Goal: Check status: Check status

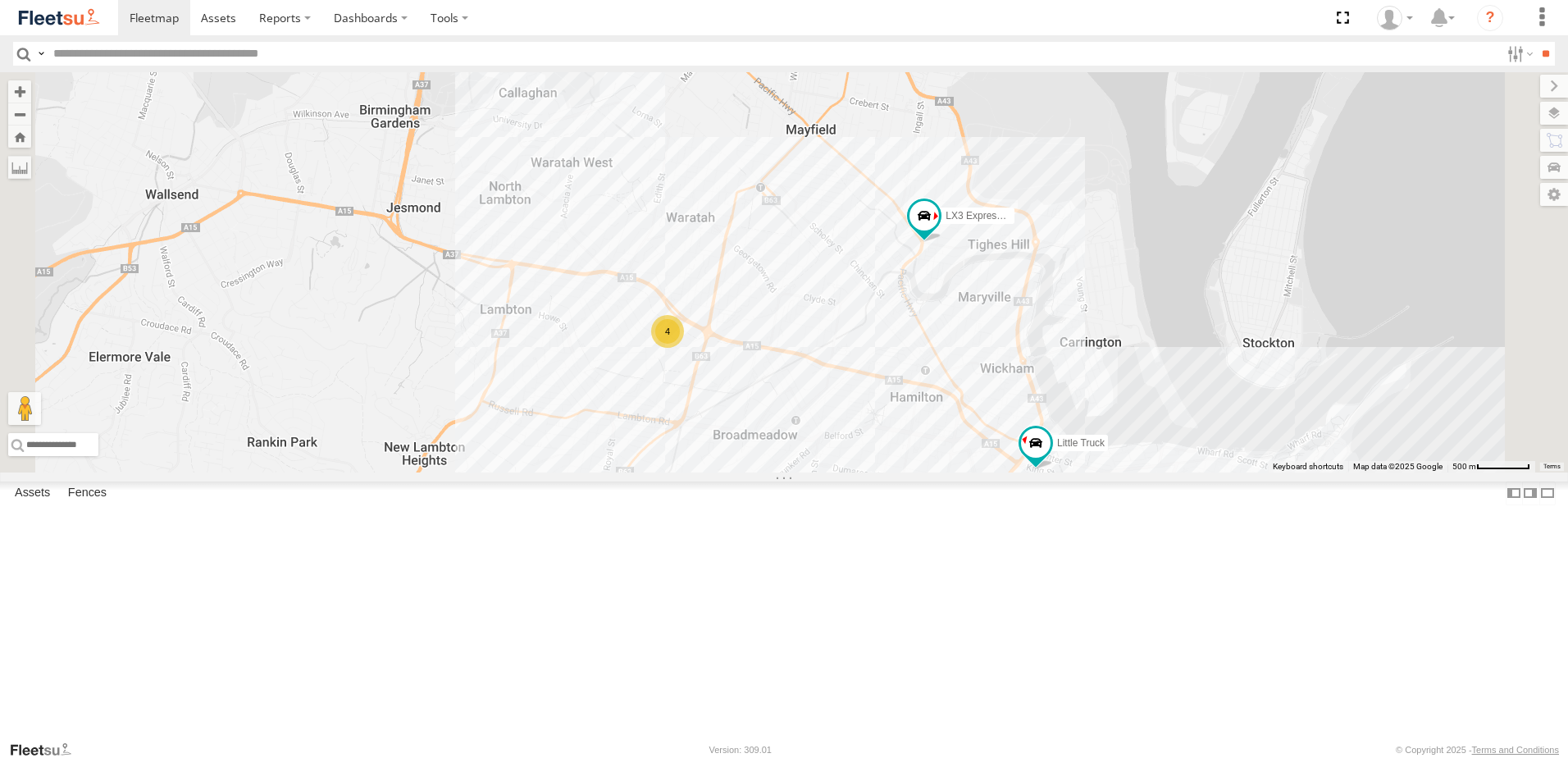
drag, startPoint x: 1154, startPoint y: 609, endPoint x: 1161, endPoint y: 470, distance: 139.2
click at [1161, 470] on div "LX3 Express Ute LX1 Express Ute BX3 Express Ute Little Truck 4" at bounding box center [784, 272] width 1568 height 400
click at [814, 472] on div "LX3 Express Ute LX1 Express Ute BX3 Express Ute Little Truck 4" at bounding box center [784, 272] width 1568 height 400
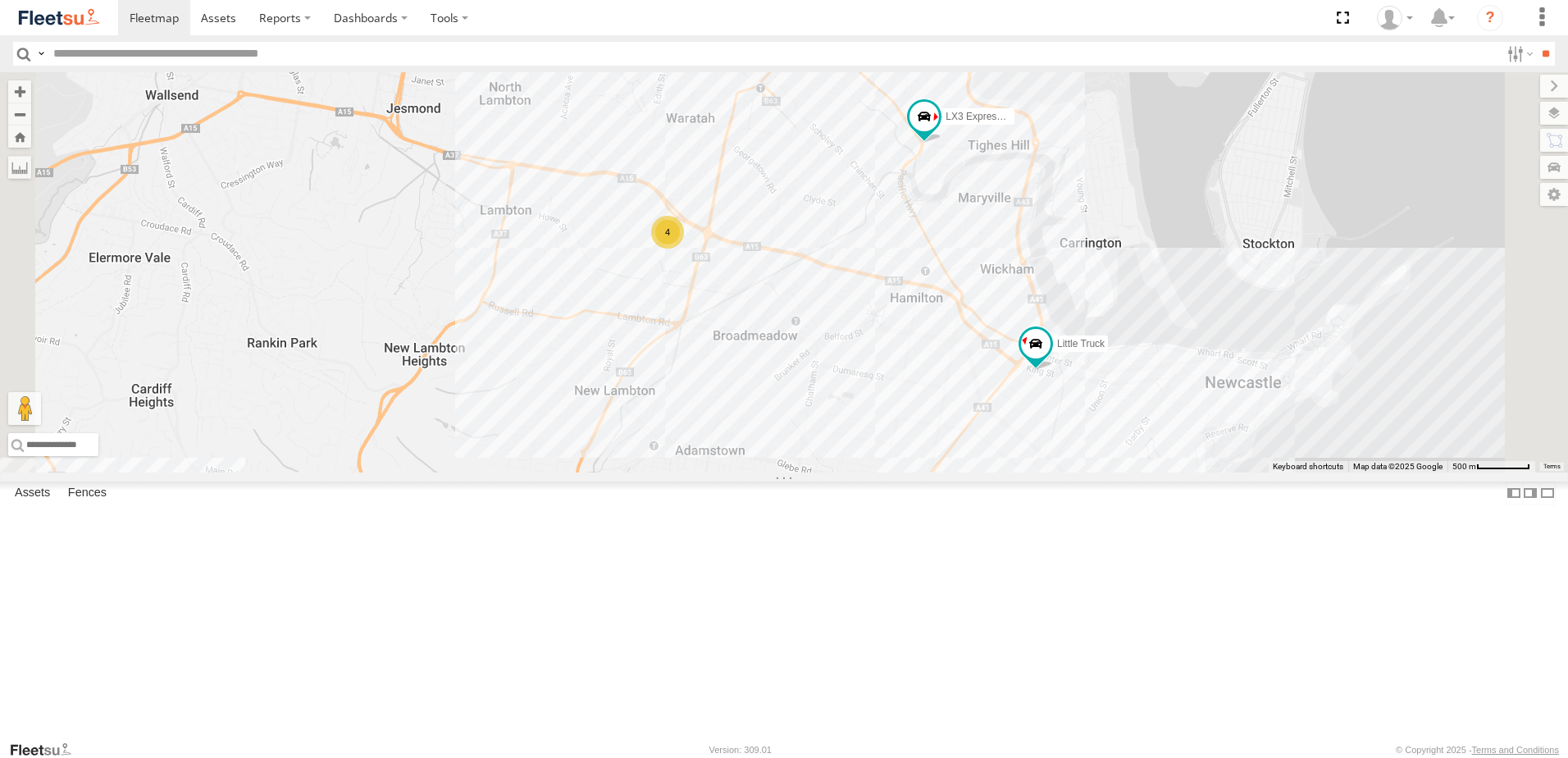
drag, startPoint x: 814, startPoint y: 695, endPoint x: 814, endPoint y: 580, distance: 115.0
click at [814, 472] on div "LX3 Express Ute LX1 Express Ute BX3 Express Ute Little Truck 4" at bounding box center [784, 272] width 1568 height 400
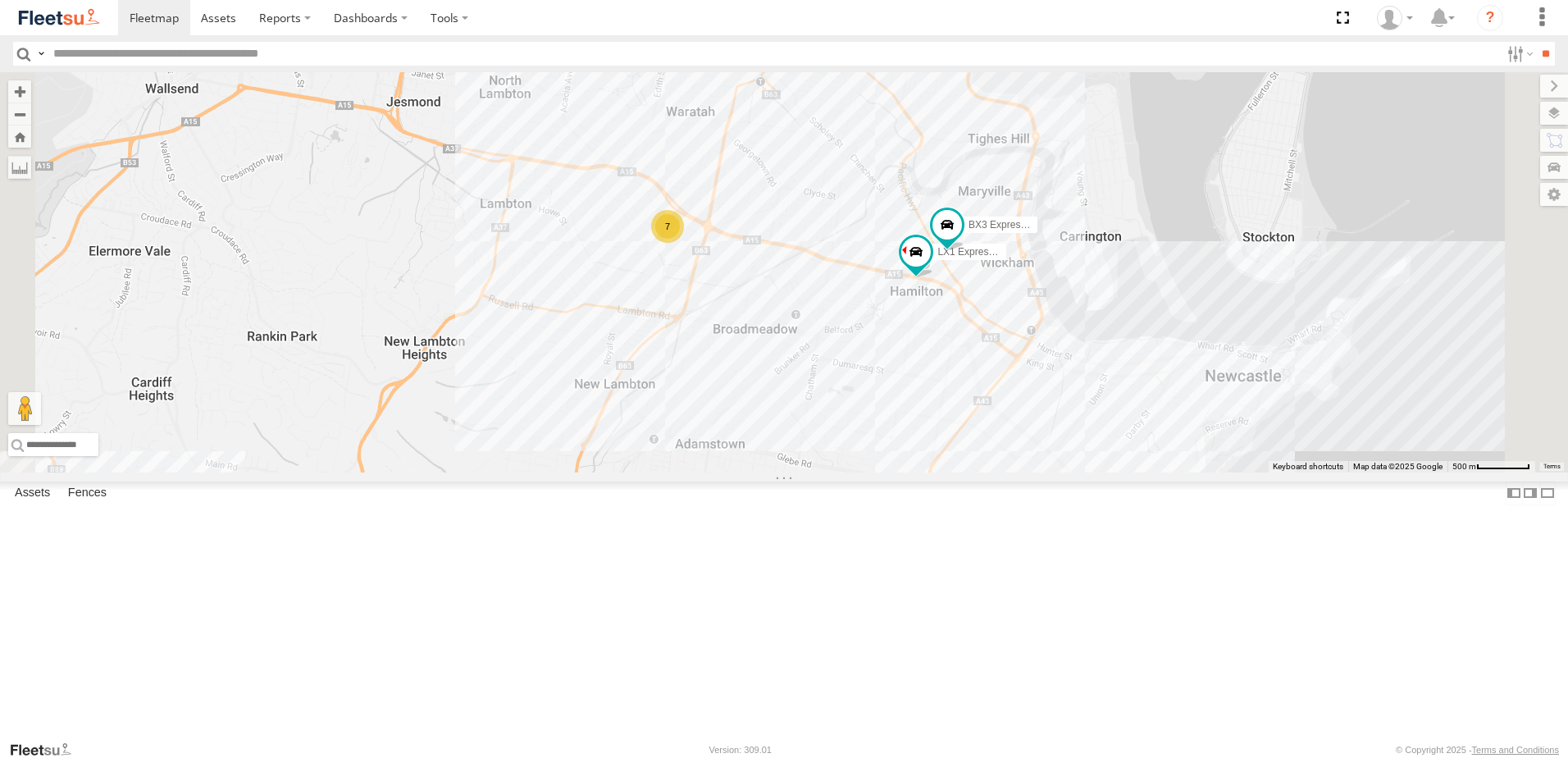
click at [0, 0] on span at bounding box center [0, 0] width 0 height 0
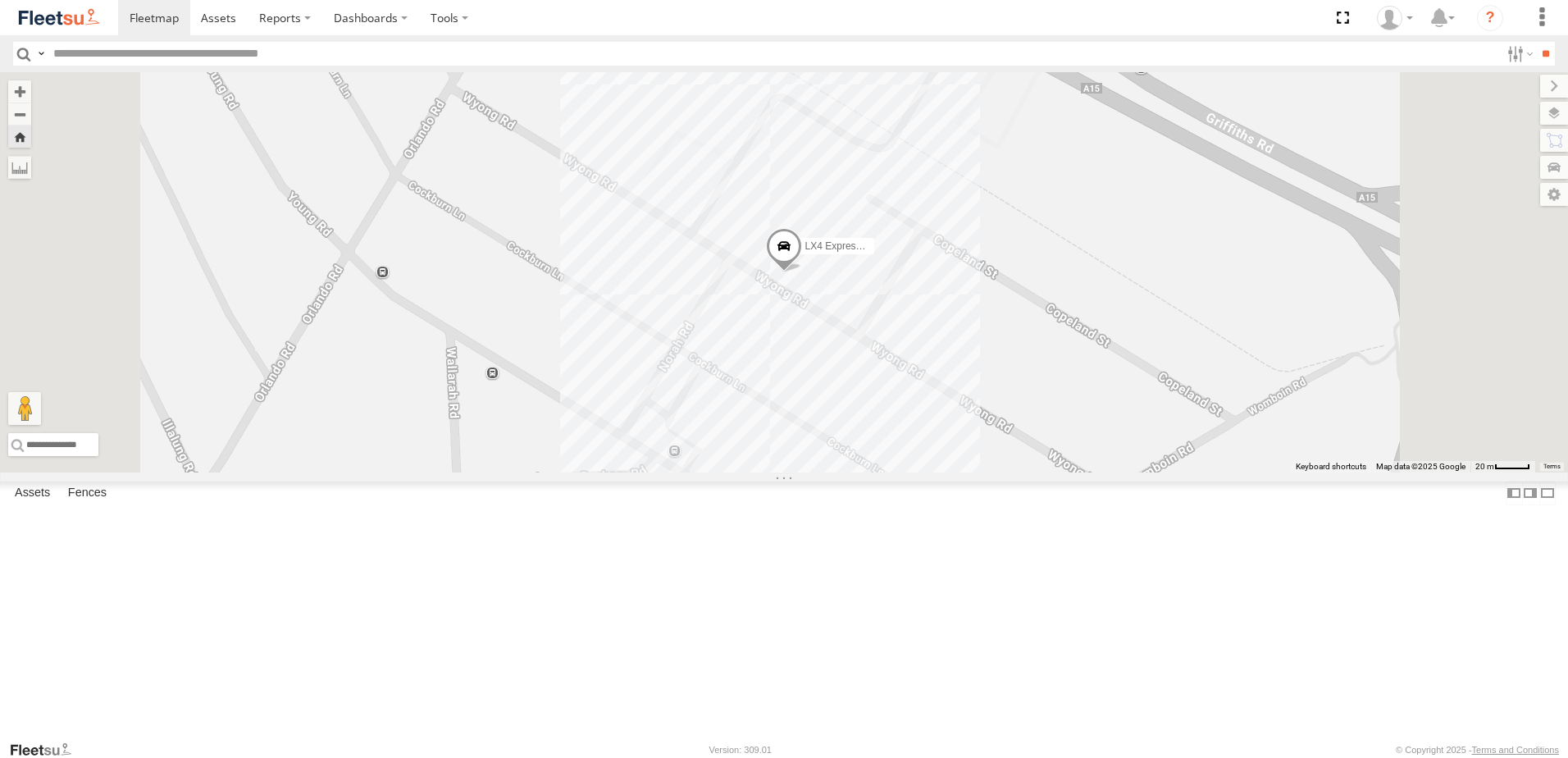
click at [0, 0] on span at bounding box center [0, 0] width 0 height 0
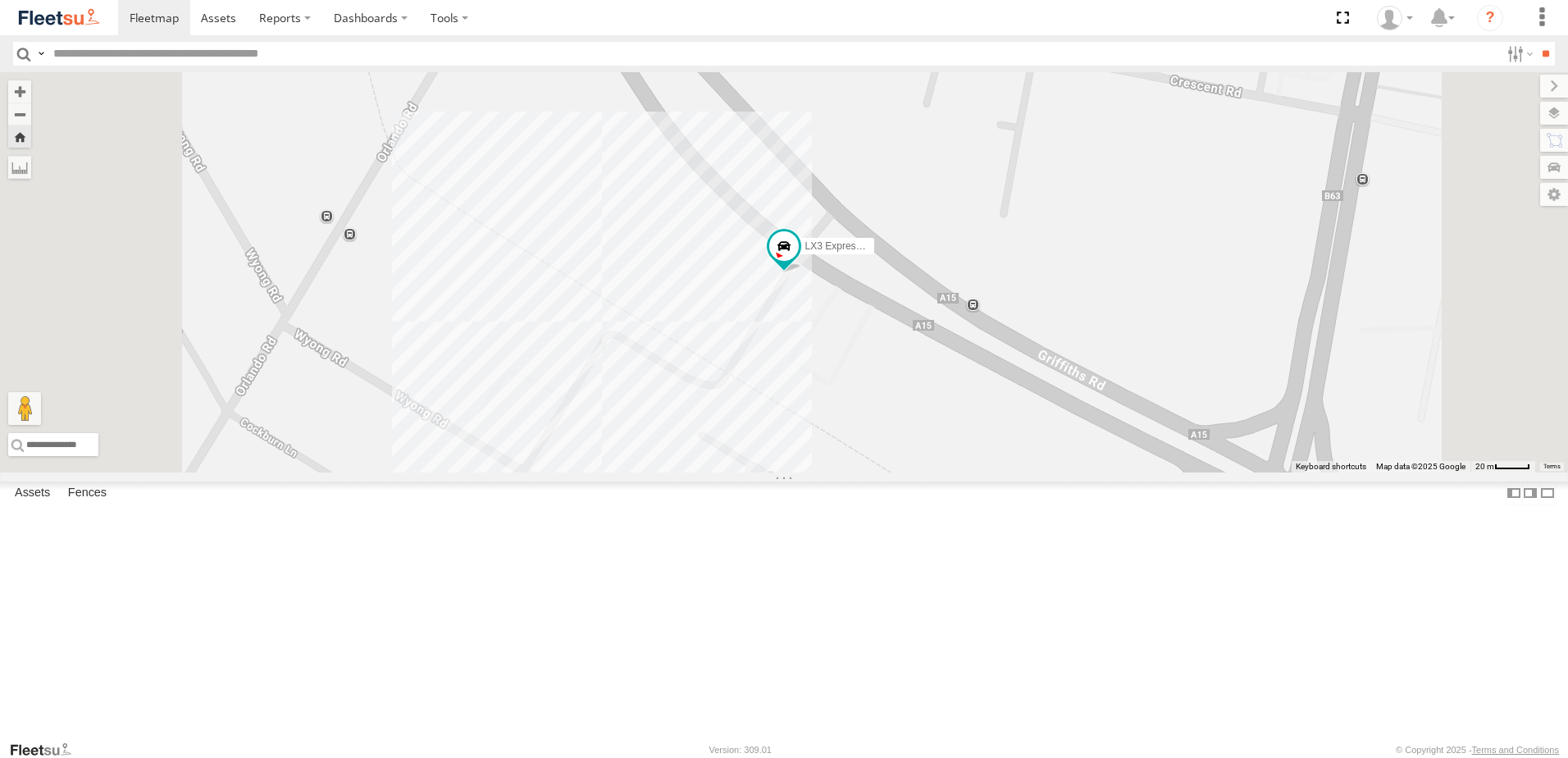
click at [0, 0] on span at bounding box center [0, 0] width 0 height 0
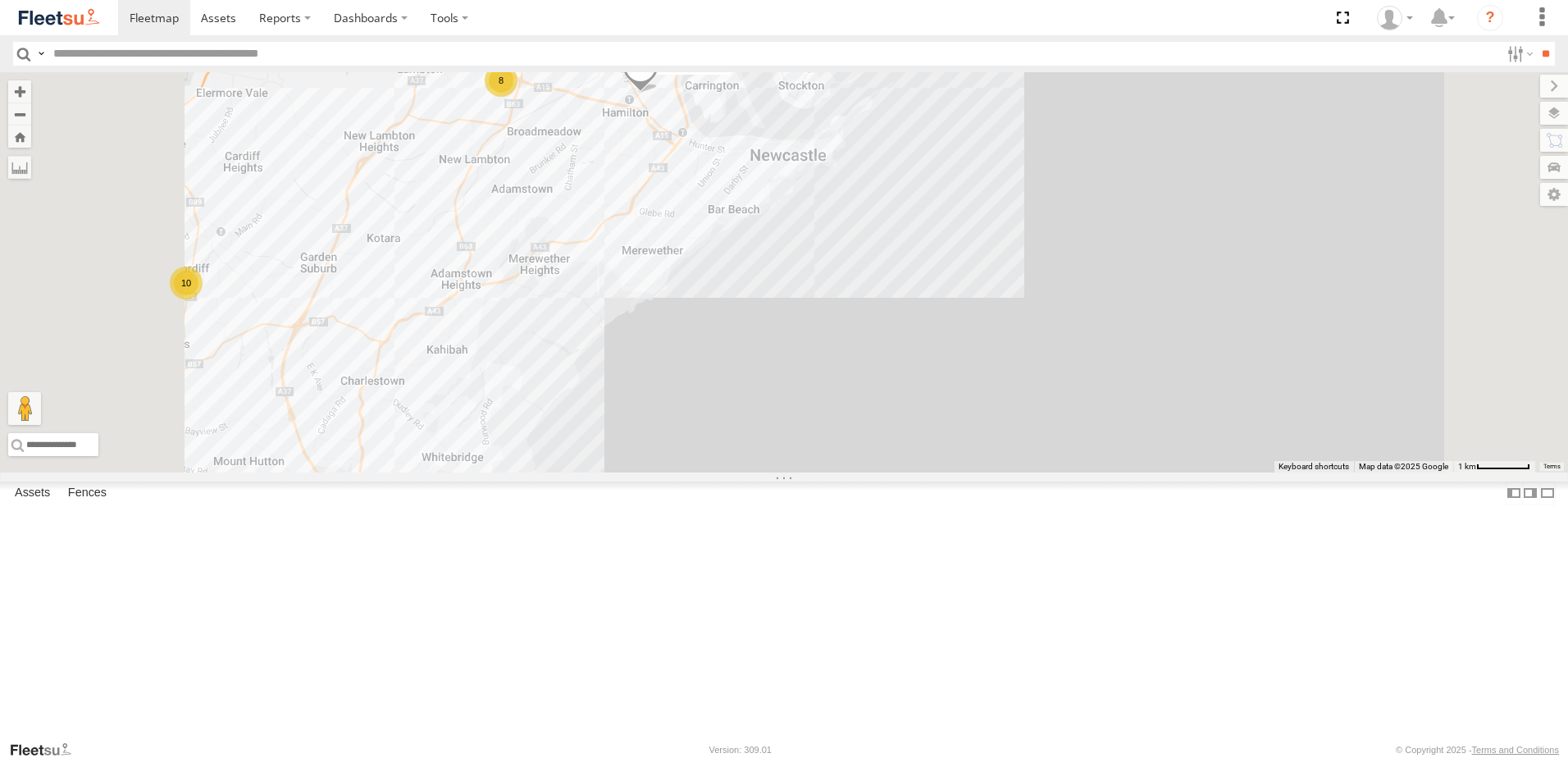
scroll to position [603, 0]
click at [0, 0] on div "B3 Transfer Truck All Assets" at bounding box center [0, 0] width 0 height 0
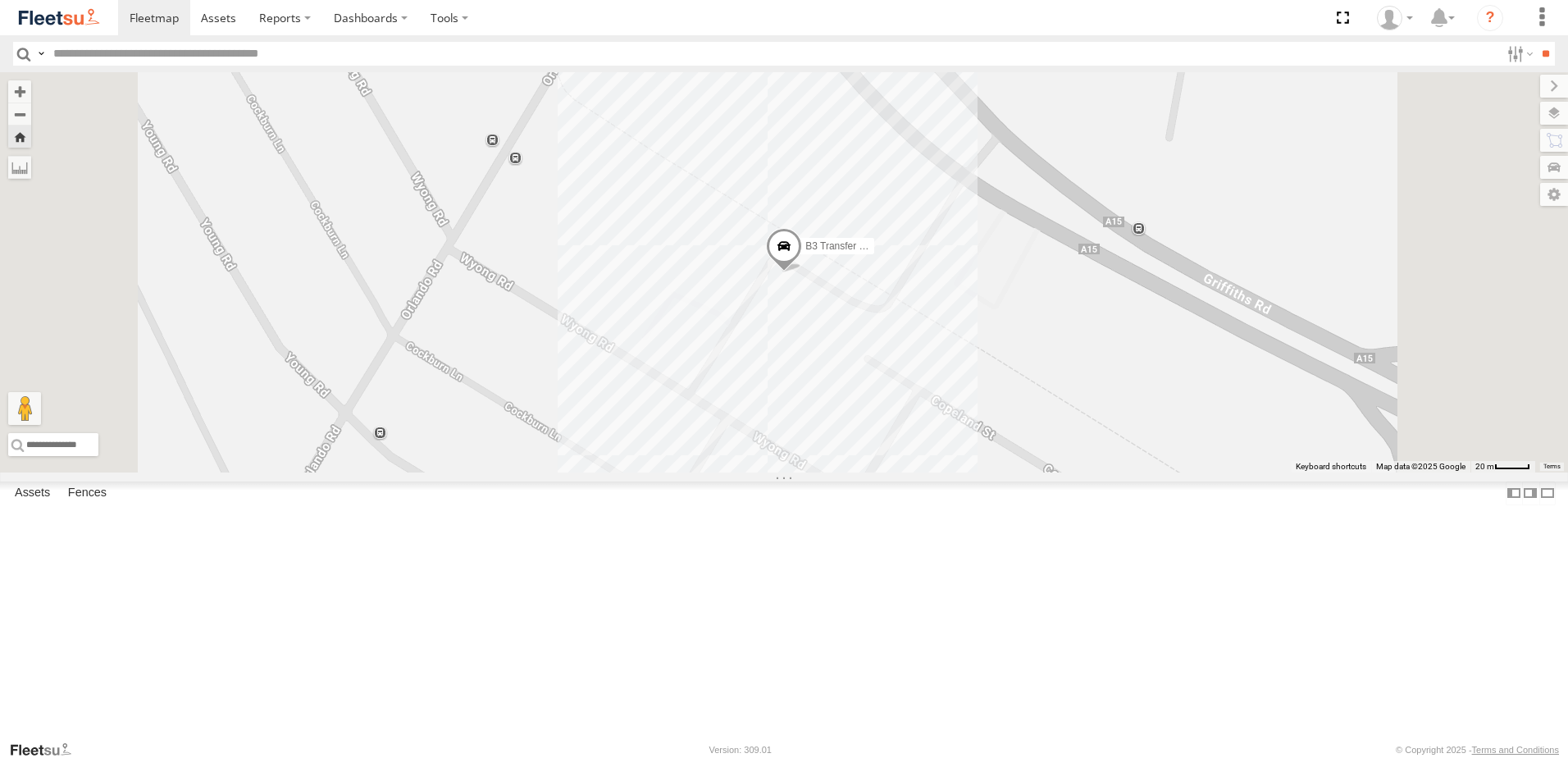
click at [47, 16] on img at bounding box center [59, 17] width 85 height 22
